Goal: Information Seeking & Learning: Learn about a topic

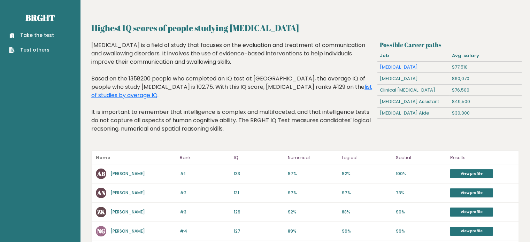
drag, startPoint x: 246, startPoint y: 51, endPoint x: 268, endPoint y: 89, distance: 43.5
click at [265, 80] on div "[MEDICAL_DATA] is a field of study that focuses on the evaluation and treatment…" at bounding box center [232, 92] width 283 height 103
click at [269, 94] on div "[MEDICAL_DATA] is a field of study that focuses on the evaluation and treatment…" at bounding box center [232, 92] width 283 height 103
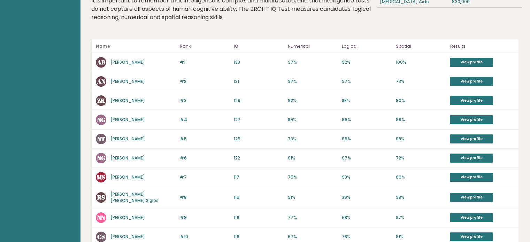
scroll to position [139, 0]
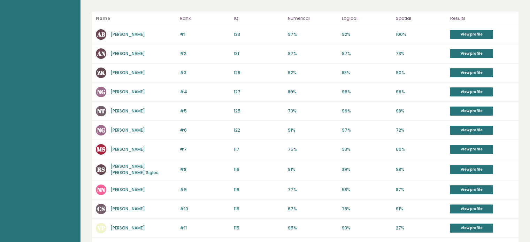
drag, startPoint x: 229, startPoint y: 67, endPoint x: 234, endPoint y: 74, distance: 9.2
click at [234, 74] on div "Name Rank IQ Numerical Logical Spatial Results #1 AB [PERSON_NAME] 133 #1 133 9…" at bounding box center [305, 212] width 428 height 402
click at [136, 44] on div "#1 AB [PERSON_NAME] 133 #1 133 97% 92% 100% View profile" at bounding box center [305, 34] width 427 height 19
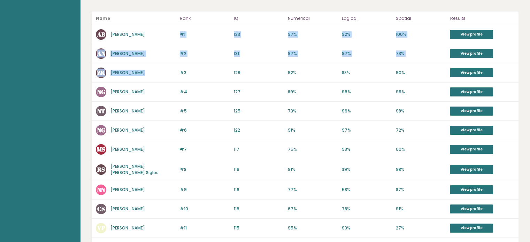
drag, startPoint x: 147, startPoint y: 78, endPoint x: 164, endPoint y: 113, distance: 38.5
click at [161, 108] on div "Name Rank IQ Numerical Logical Spatial Results #1 AB [PERSON_NAME] 133 #1 133 9…" at bounding box center [305, 212] width 428 height 402
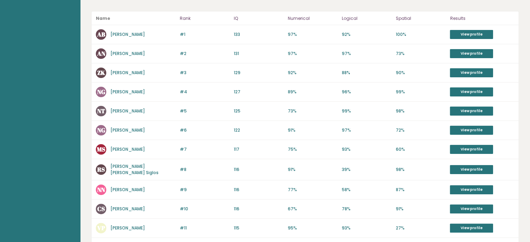
click at [164, 102] on div "#4 NG [PERSON_NAME] 128 #4 127 89% 96% 99% View profile" at bounding box center [305, 92] width 427 height 19
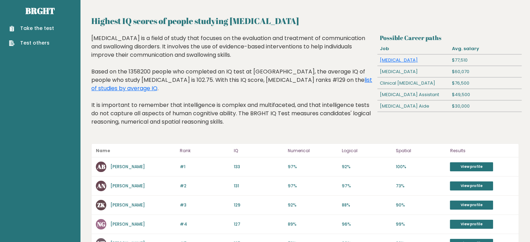
scroll to position [0, 0]
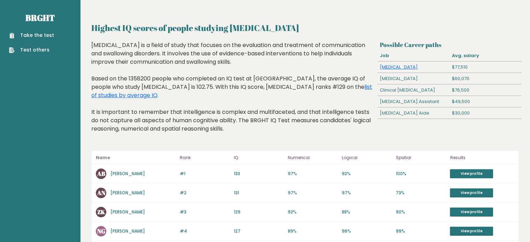
drag, startPoint x: 233, startPoint y: 118, endPoint x: 248, endPoint y: 126, distance: 16.2
click at [242, 122] on div "[MEDICAL_DATA] is a field of study that focuses on the evaluation and treatment…" at bounding box center [232, 92] width 283 height 103
click at [257, 130] on div "[MEDICAL_DATA] is a field of study that focuses on the evaluation and treatment…" at bounding box center [232, 92] width 283 height 103
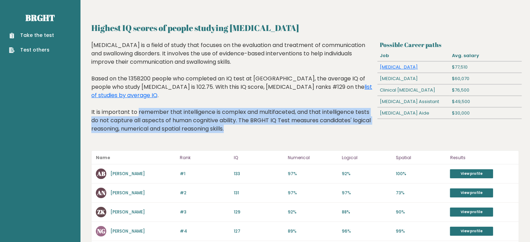
click at [257, 130] on div "[MEDICAL_DATA] is a field of study that focuses on the evaluation and treatment…" at bounding box center [232, 92] width 283 height 103
click at [261, 114] on div "[MEDICAL_DATA] is a field of study that focuses on the evaluation and treatment…" at bounding box center [232, 92] width 283 height 103
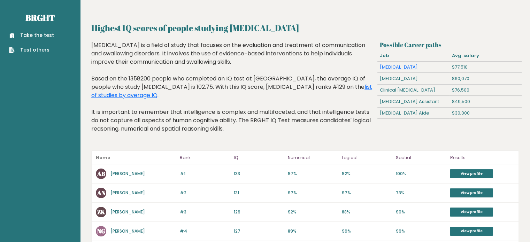
click at [261, 114] on div "[MEDICAL_DATA] is a field of study that focuses on the evaluation and treatment…" at bounding box center [232, 92] width 283 height 103
drag, startPoint x: 419, startPoint y: 104, endPoint x: 422, endPoint y: 114, distance: 10.6
click at [421, 96] on div "Clinical [MEDICAL_DATA]" at bounding box center [414, 90] width 72 height 11
click at [422, 96] on div "Clinical [MEDICAL_DATA]" at bounding box center [414, 90] width 72 height 11
click at [412, 82] on div "Possible Career paths Job Avg. salary [MEDICAL_DATA] $77,510 [MEDICAL_DATA] $60…" at bounding box center [450, 92] width 144 height 103
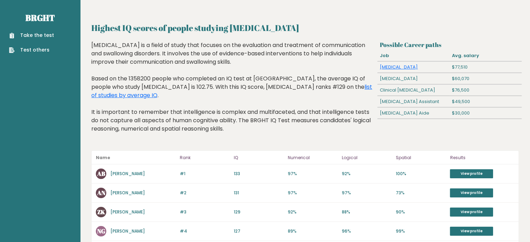
drag, startPoint x: 242, startPoint y: 54, endPoint x: 230, endPoint y: 103, distance: 50.3
click at [235, 75] on div "[MEDICAL_DATA] is a field of study that focuses on the evaluation and treatment…" at bounding box center [232, 92] width 283 height 103
click at [230, 103] on div "[MEDICAL_DATA] is a field of study that focuses on the evaluation and treatment…" at bounding box center [232, 92] width 283 height 103
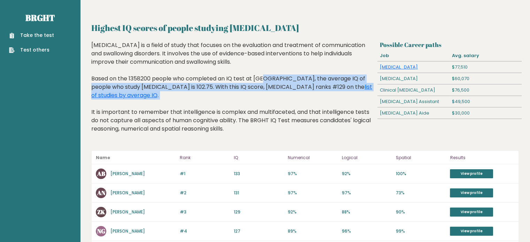
click at [212, 47] on div "[MEDICAL_DATA] is a field of study that focuses on the evaluation and treatment…" at bounding box center [232, 92] width 283 height 103
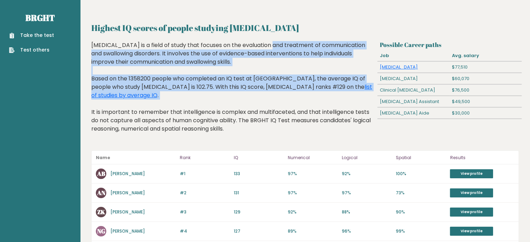
click at [211, 45] on div "[MEDICAL_DATA] is a field of study that focuses on the evaluation and treatment…" at bounding box center [232, 92] width 283 height 103
